Goal: Find specific page/section: Find specific page/section

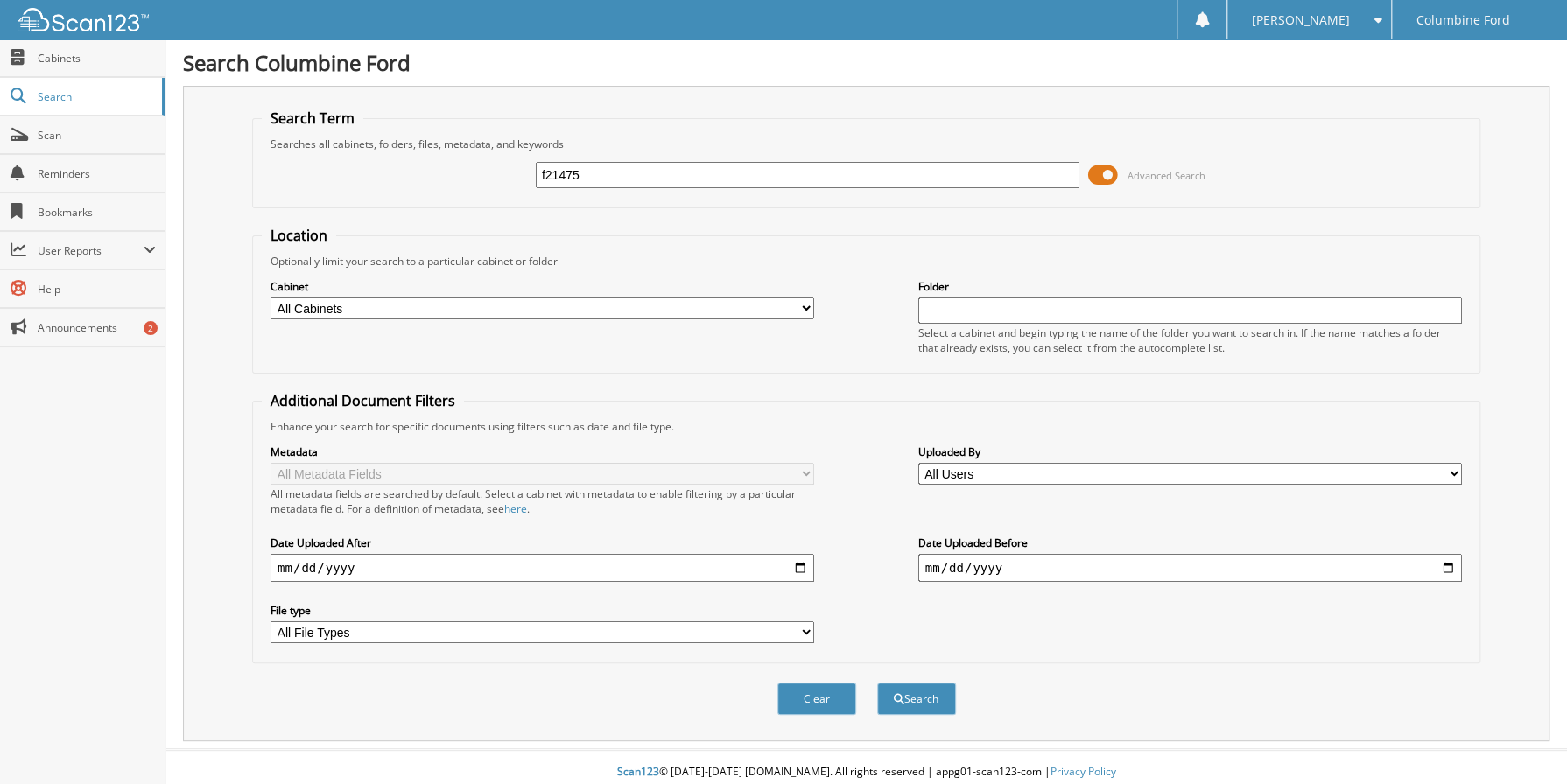
type input "f21475"
click at [877, 683] on button "Search" at bounding box center [916, 699] width 79 height 33
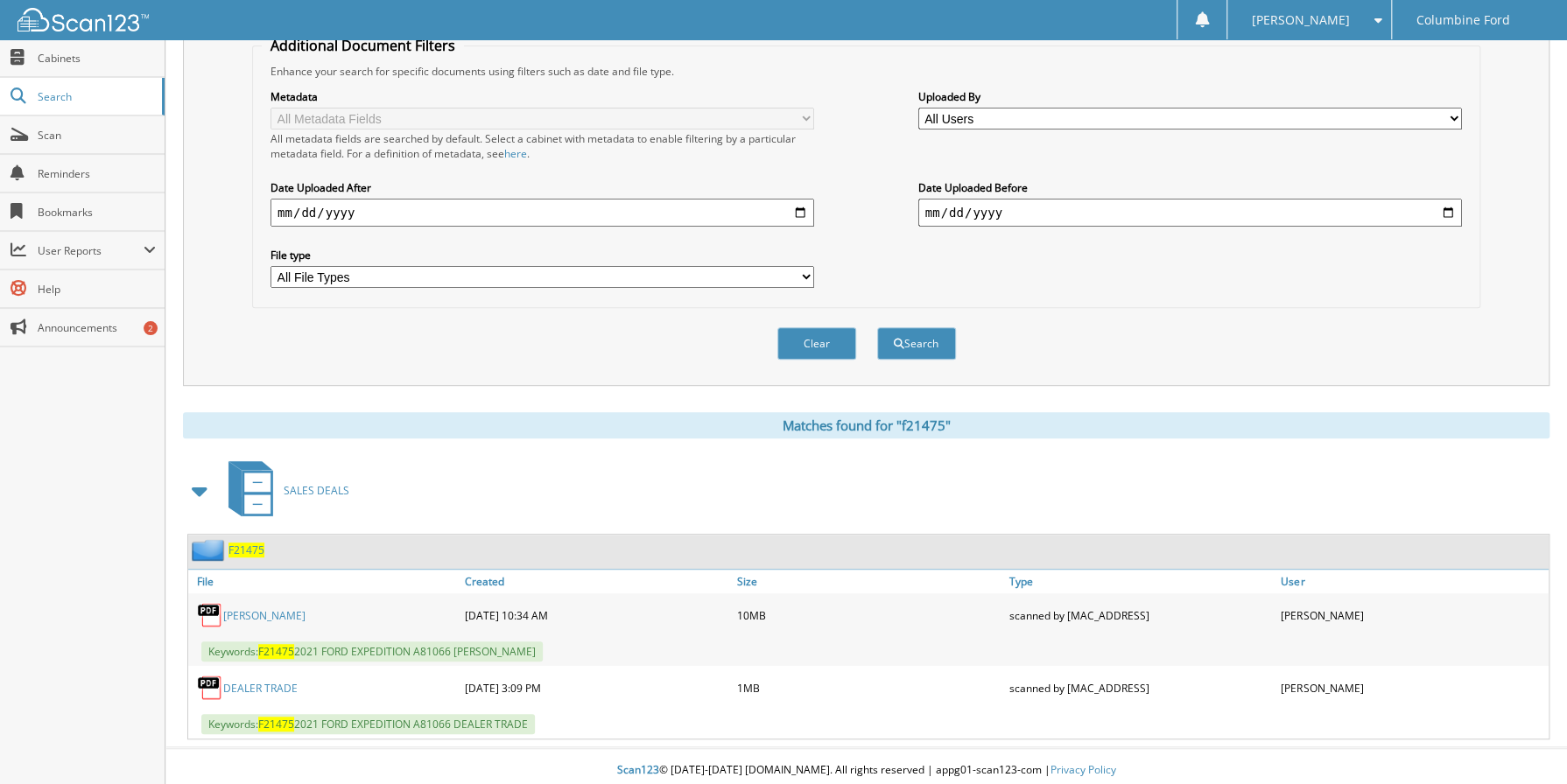
scroll to position [356, 0]
click at [256, 607] on link "[PERSON_NAME]" at bounding box center [264, 614] width 82 height 14
